Goal: Find contact information: Find contact information

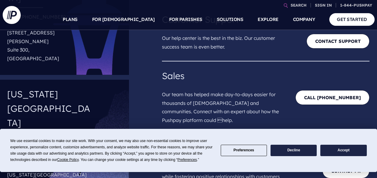
scroll to position [120, 0]
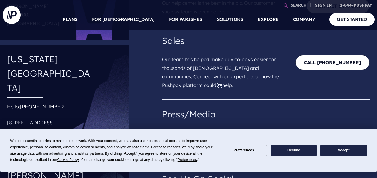
click at [344, 153] on button "Accept" at bounding box center [344, 151] width 46 height 12
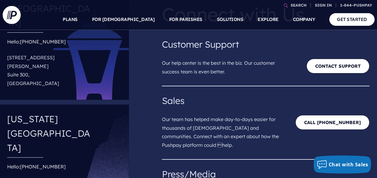
scroll to position [30, 0]
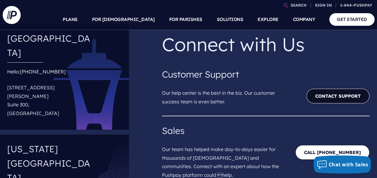
click at [317, 98] on link "Contact Support" at bounding box center [338, 96] width 63 height 15
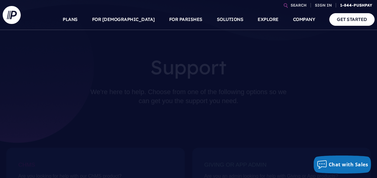
click at [364, 2] on link "1-844-PUSHPAY" at bounding box center [356, 5] width 37 height 11
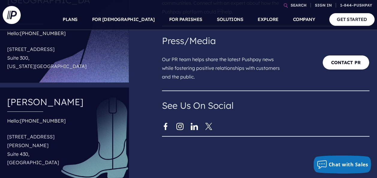
scroll to position [210, 0]
